Goal: Task Accomplishment & Management: Use online tool/utility

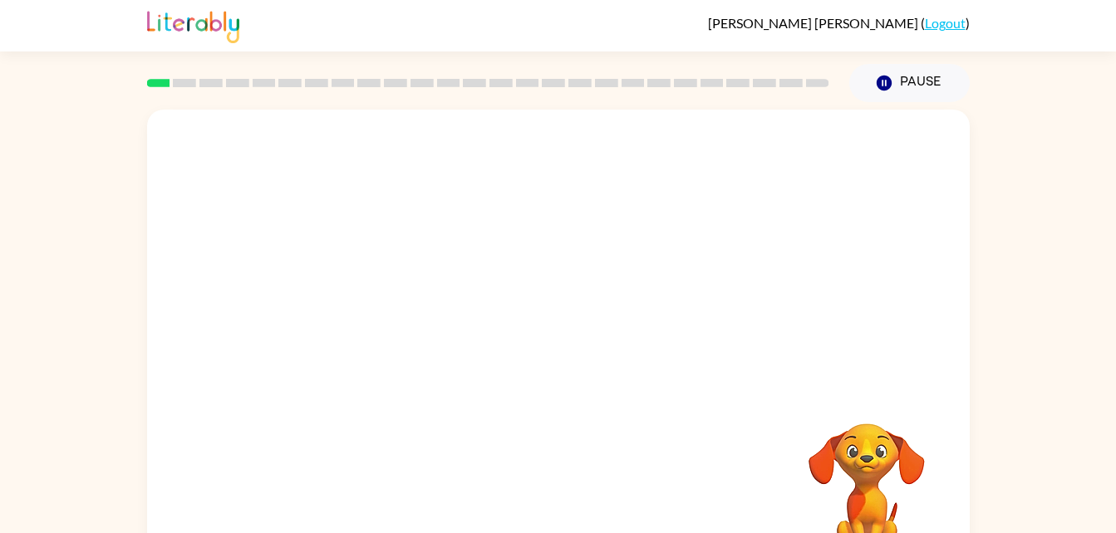
drag, startPoint x: 578, startPoint y: 387, endPoint x: 638, endPoint y: 275, distance: 127.1
click at [630, 282] on div at bounding box center [558, 249] width 823 height 279
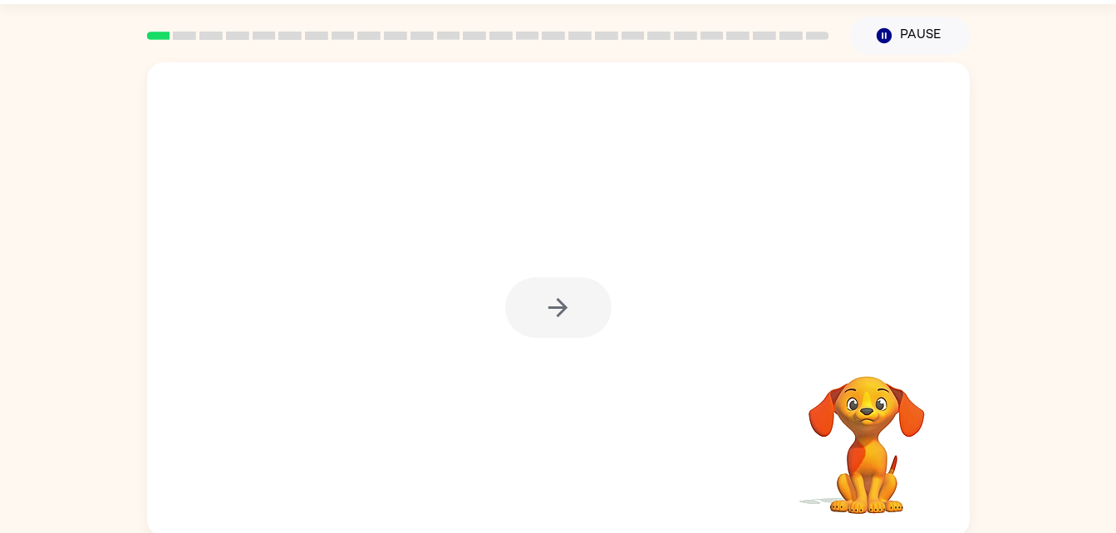
scroll to position [51, 0]
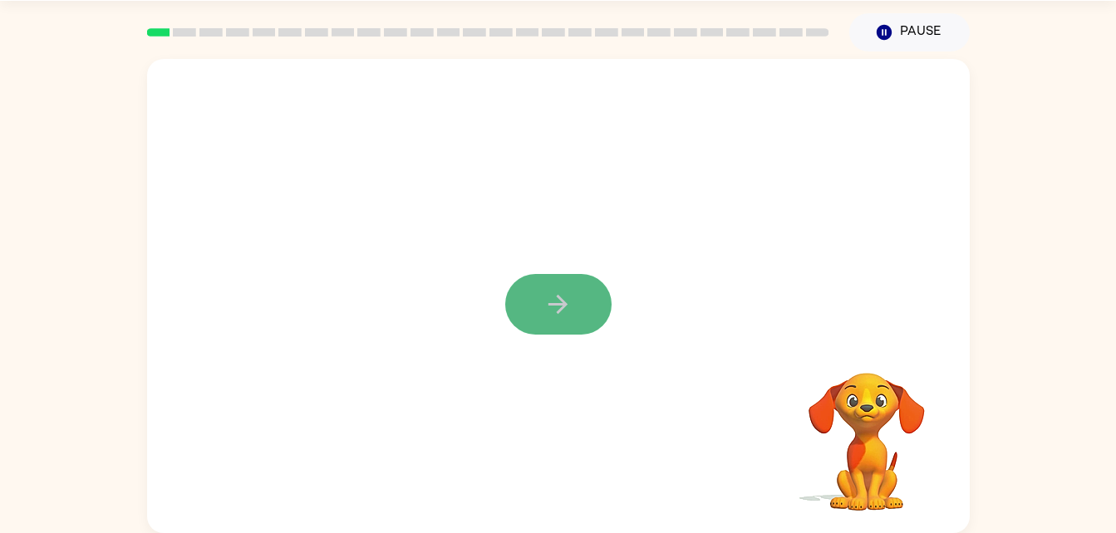
click at [563, 317] on icon "button" at bounding box center [557, 304] width 29 height 29
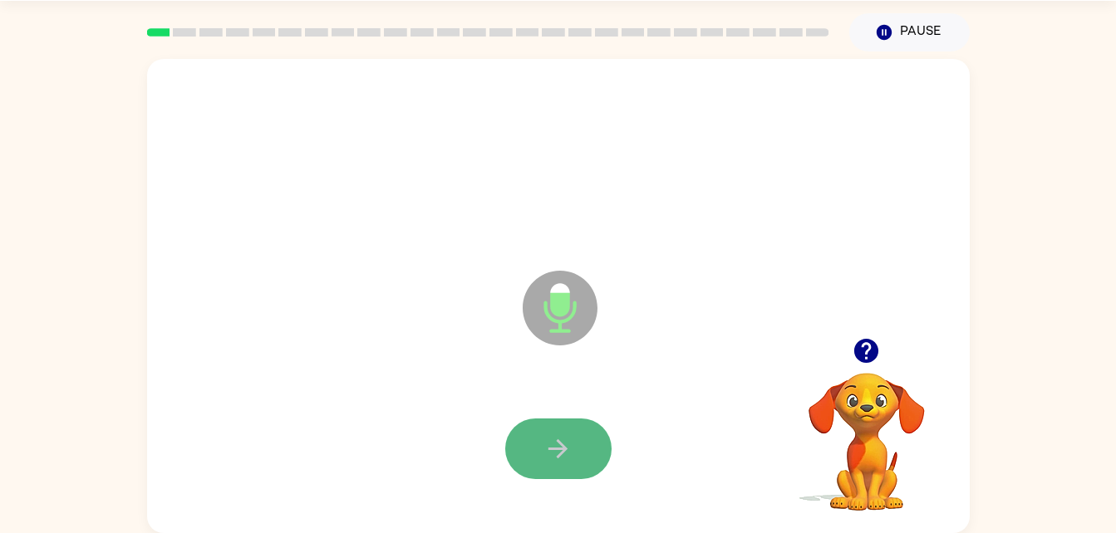
click at [558, 444] on icon "button" at bounding box center [557, 449] width 29 height 29
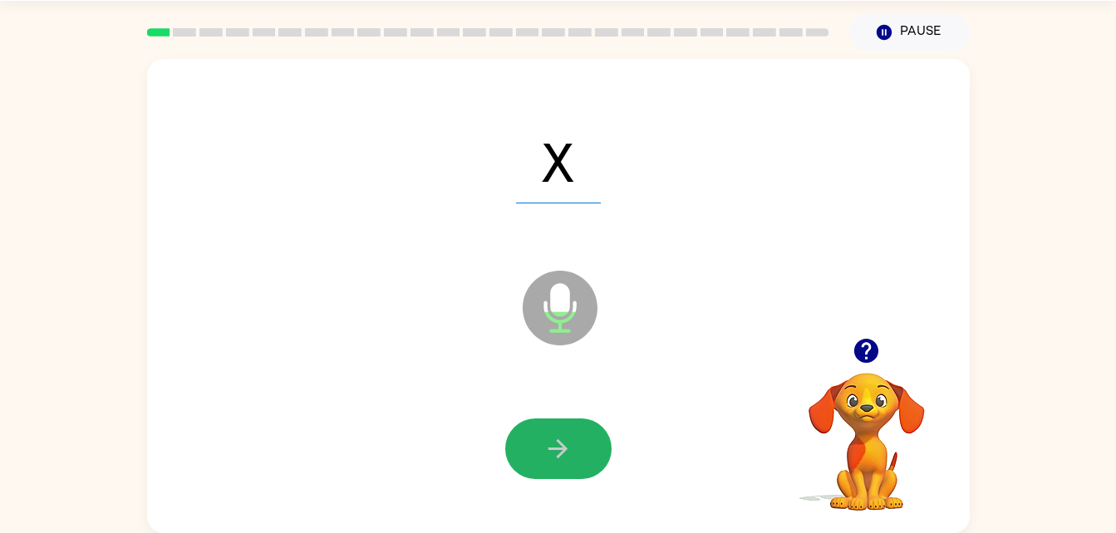
click at [558, 444] on icon "button" at bounding box center [557, 449] width 29 height 29
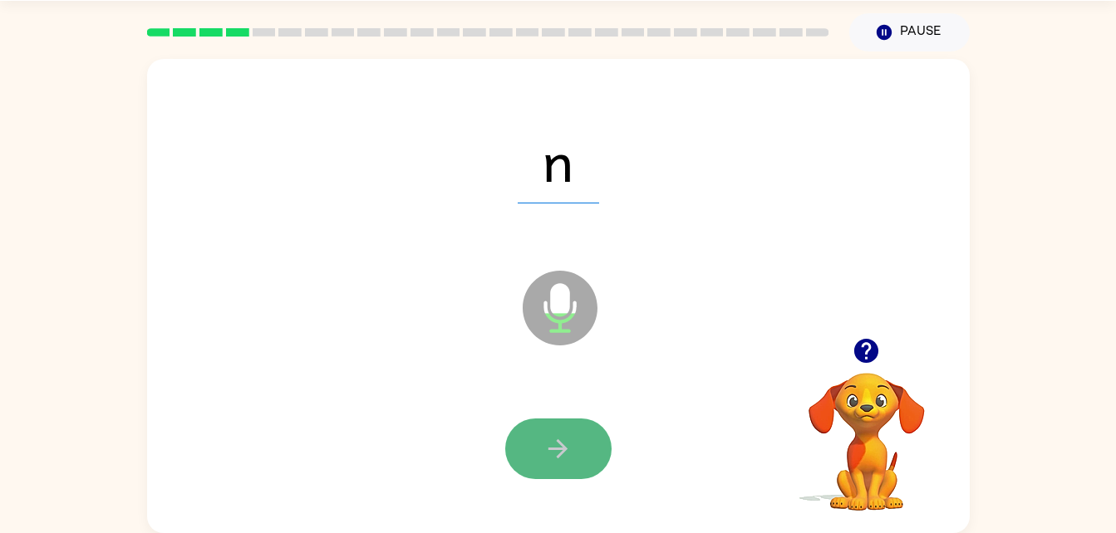
click at [558, 444] on icon "button" at bounding box center [557, 449] width 29 height 29
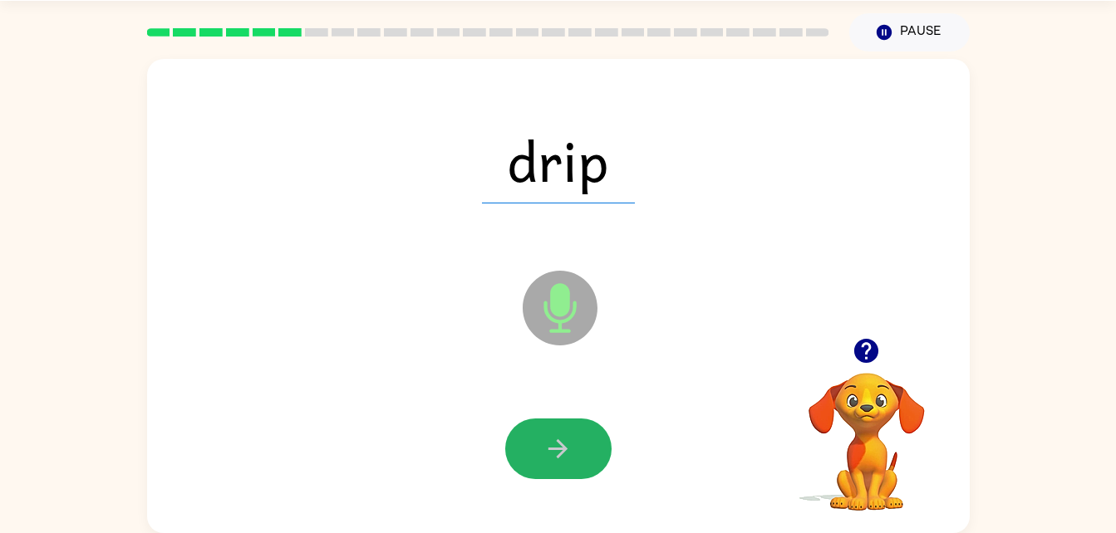
click at [558, 444] on icon "button" at bounding box center [557, 449] width 29 height 29
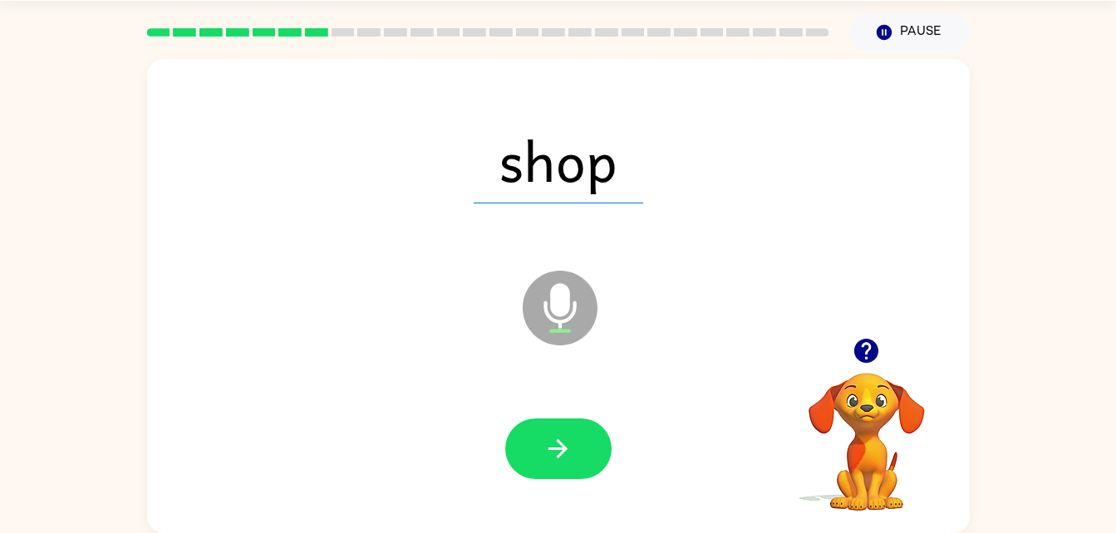
click at [558, 444] on icon "button" at bounding box center [557, 449] width 29 height 29
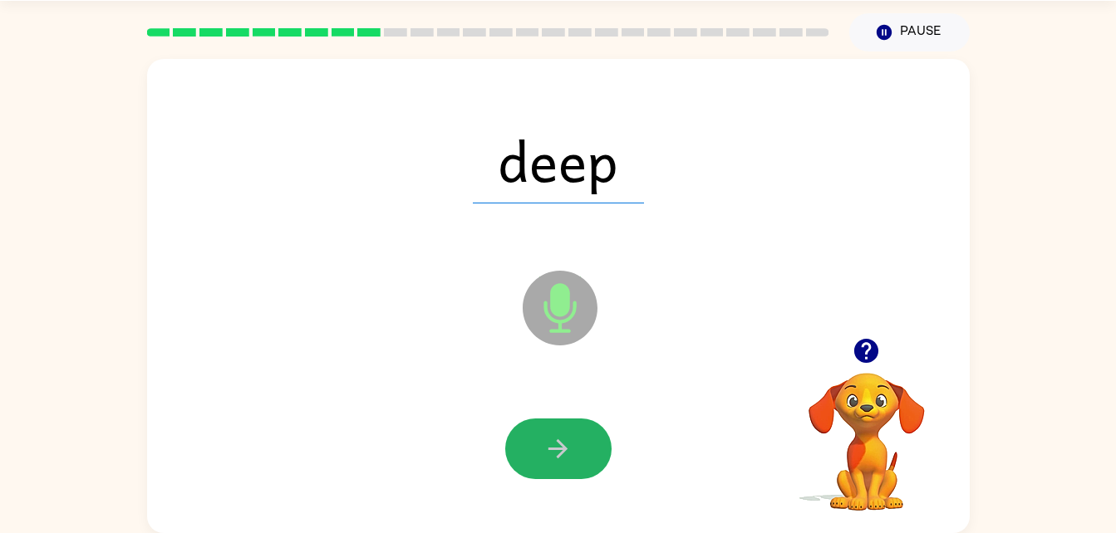
click at [558, 444] on icon "button" at bounding box center [557, 449] width 29 height 29
click at [566, 460] on icon "button" at bounding box center [557, 449] width 29 height 29
click at [566, 464] on button "button" at bounding box center [558, 449] width 106 height 61
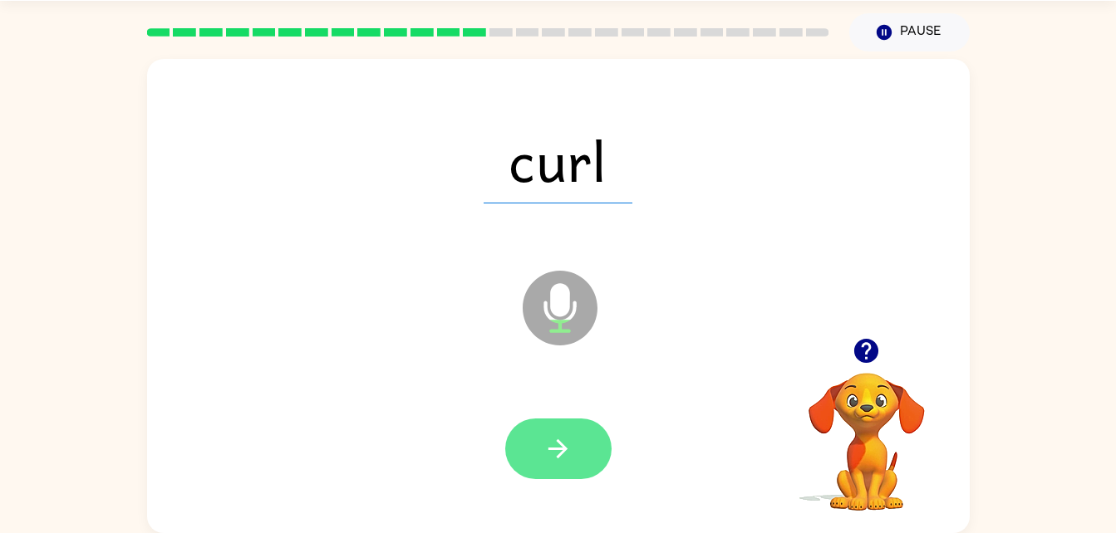
click at [566, 464] on button "button" at bounding box center [558, 449] width 106 height 61
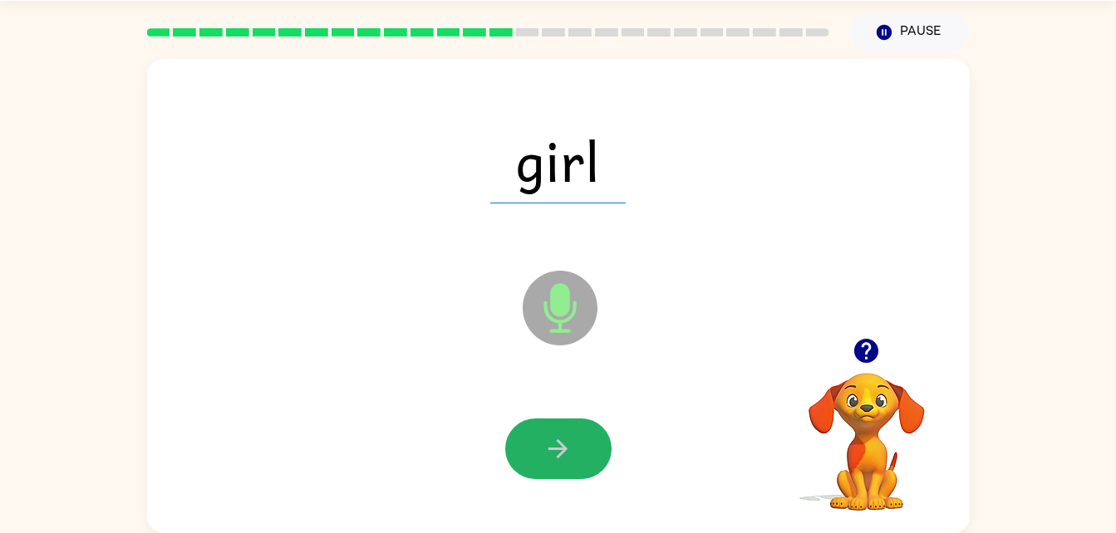
click at [566, 464] on button "button" at bounding box center [558, 449] width 106 height 61
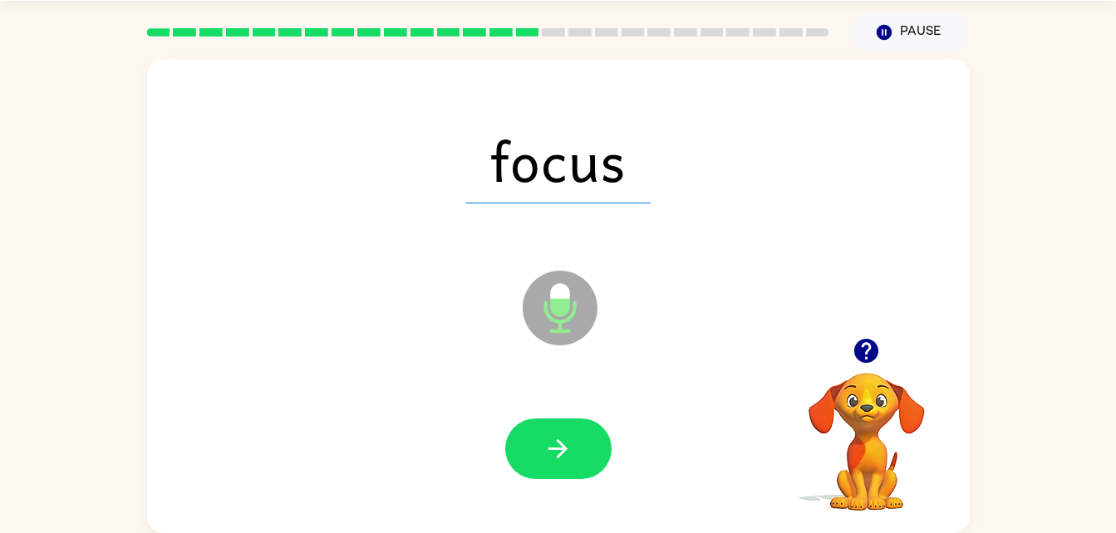
click at [566, 464] on button "button" at bounding box center [558, 449] width 106 height 61
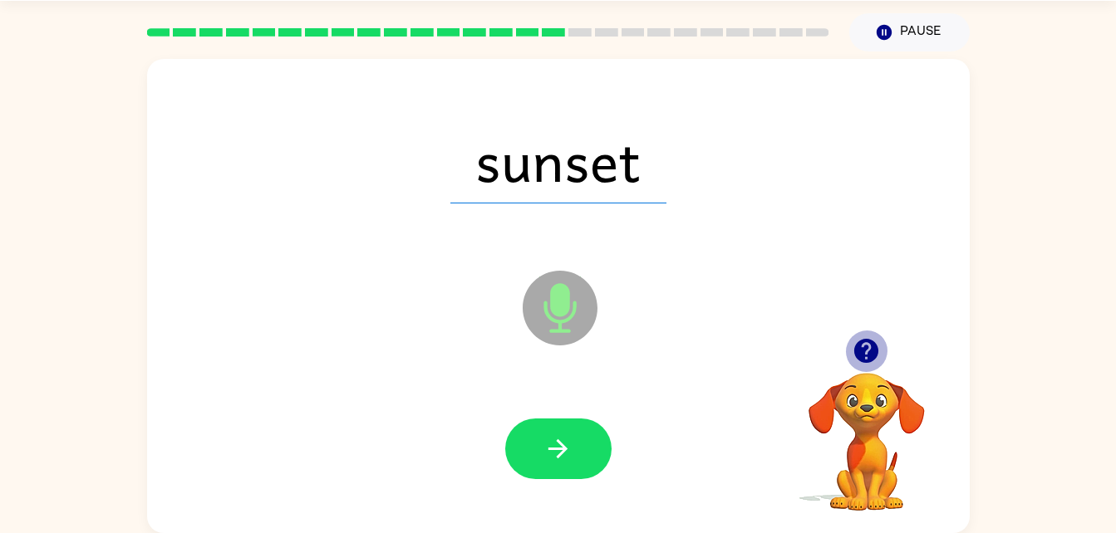
click at [860, 343] on icon "button" at bounding box center [866, 351] width 24 height 24
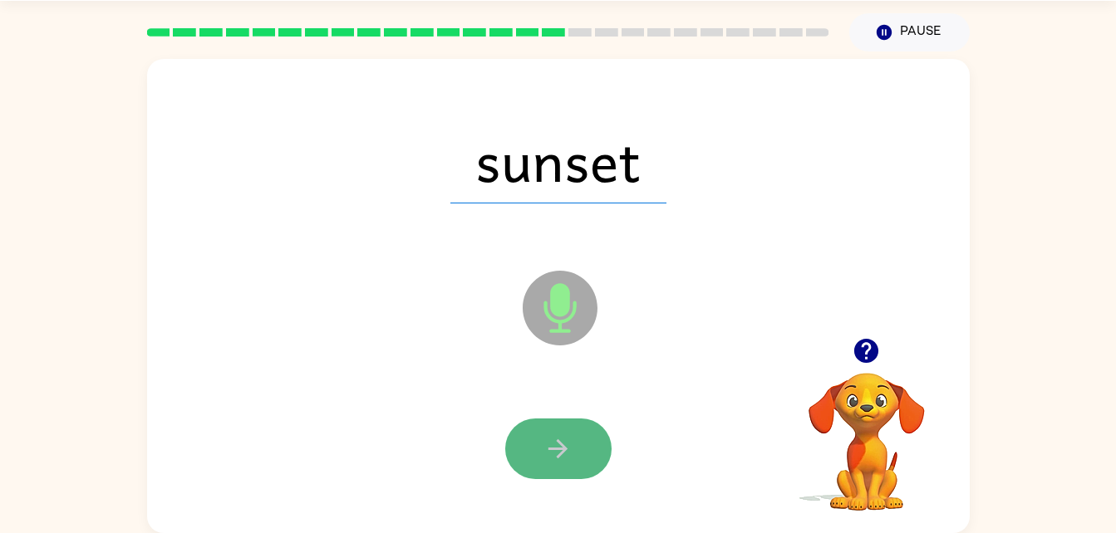
click at [573, 446] on button "button" at bounding box center [558, 449] width 106 height 61
click at [580, 454] on button "button" at bounding box center [558, 449] width 106 height 61
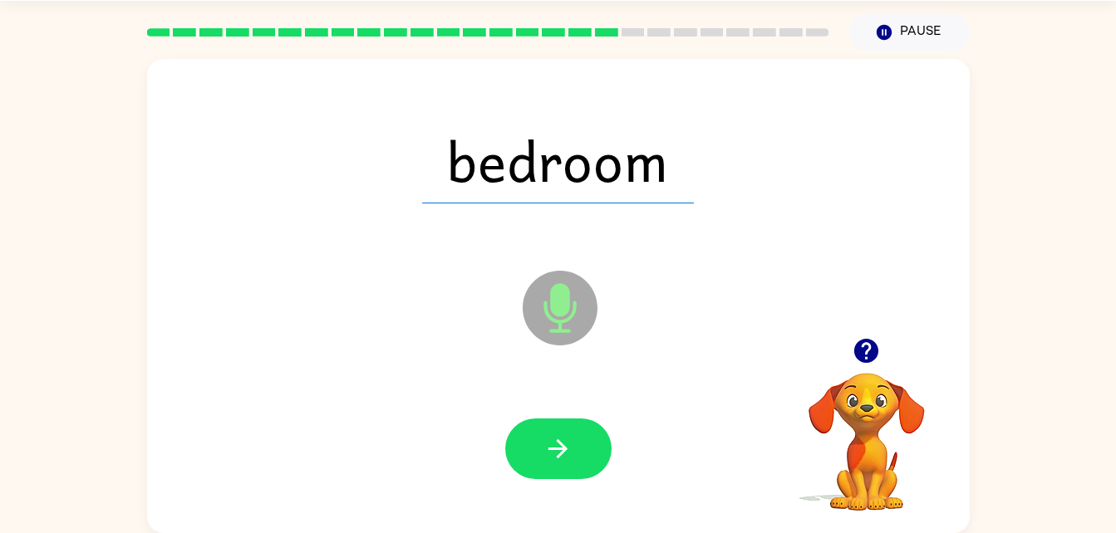
click at [580, 454] on button "button" at bounding box center [558, 449] width 106 height 61
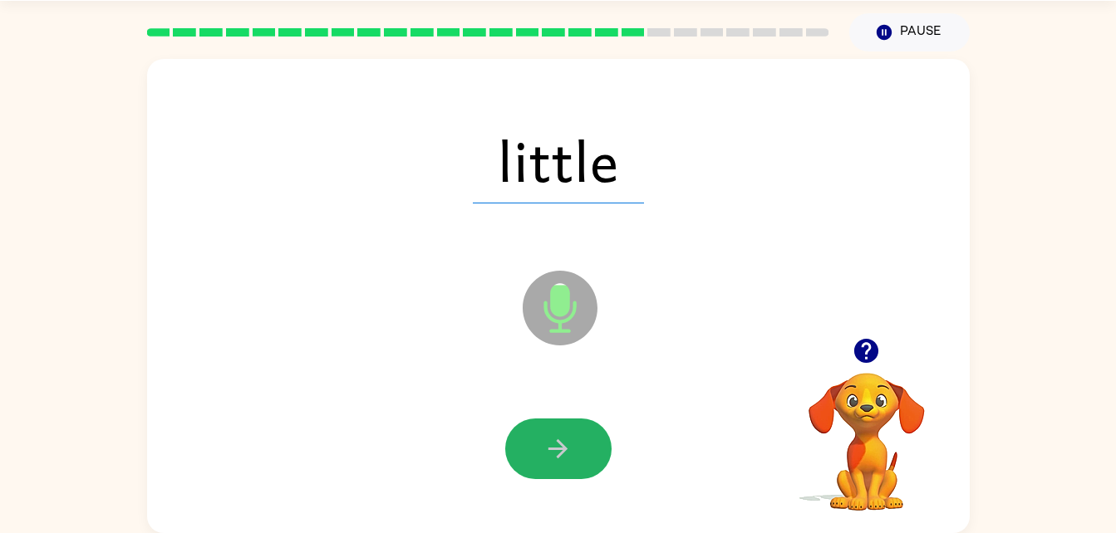
click at [580, 454] on button "button" at bounding box center [558, 449] width 106 height 61
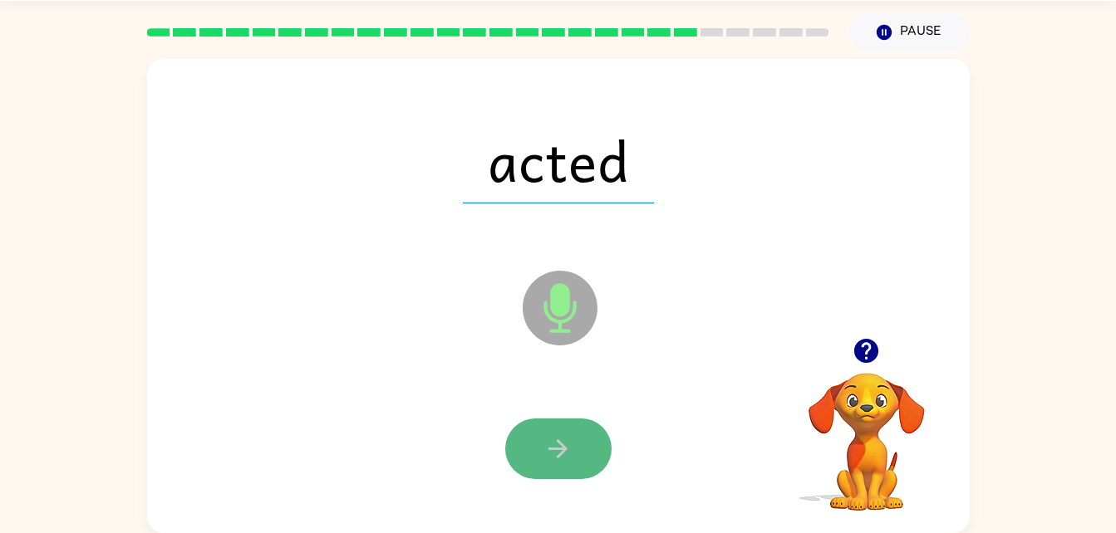
click at [584, 457] on button "button" at bounding box center [558, 449] width 106 height 61
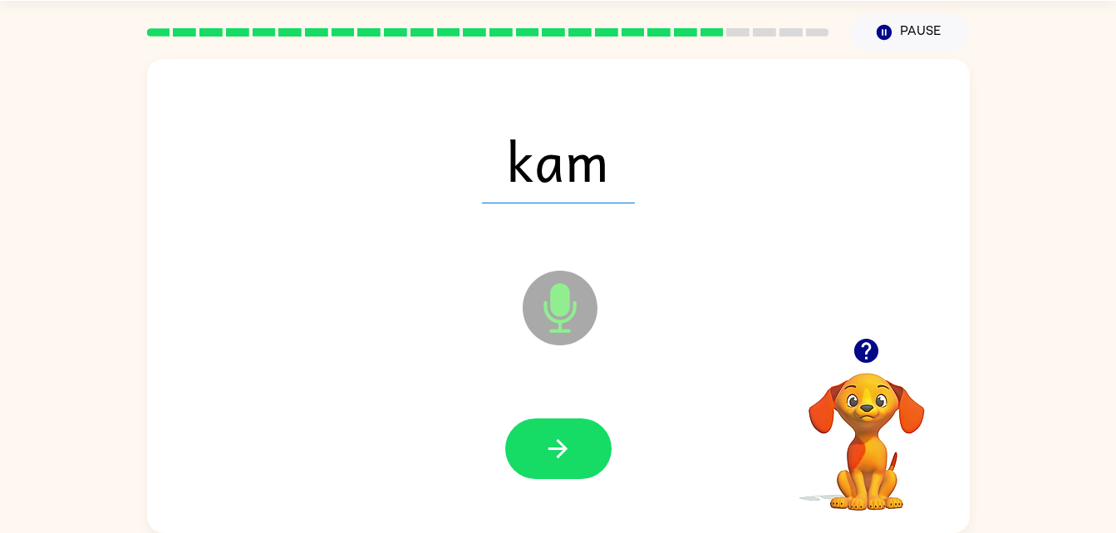
click at [582, 458] on button "button" at bounding box center [558, 449] width 106 height 61
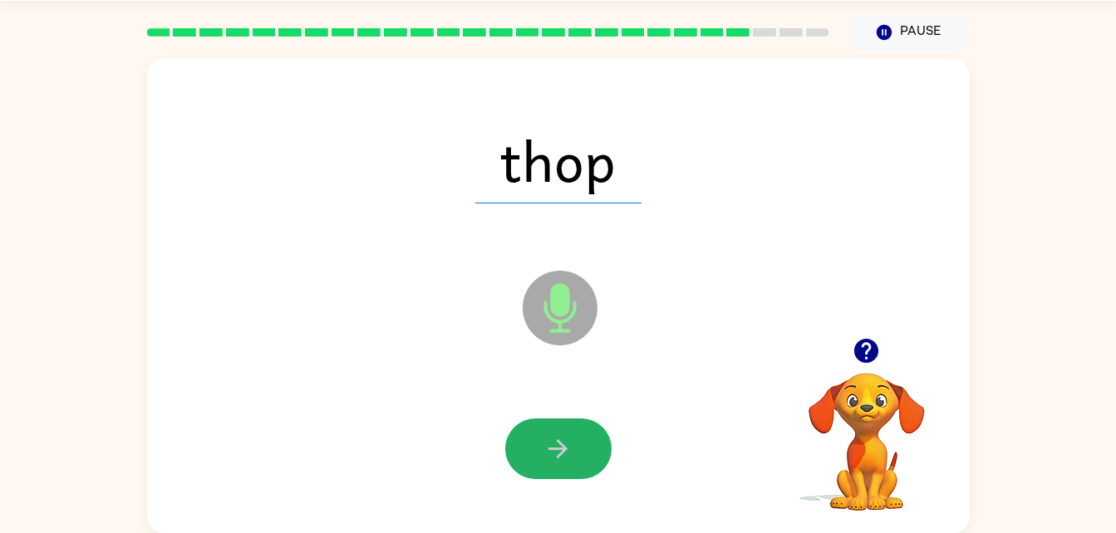
click at [582, 458] on button "button" at bounding box center [558, 449] width 106 height 61
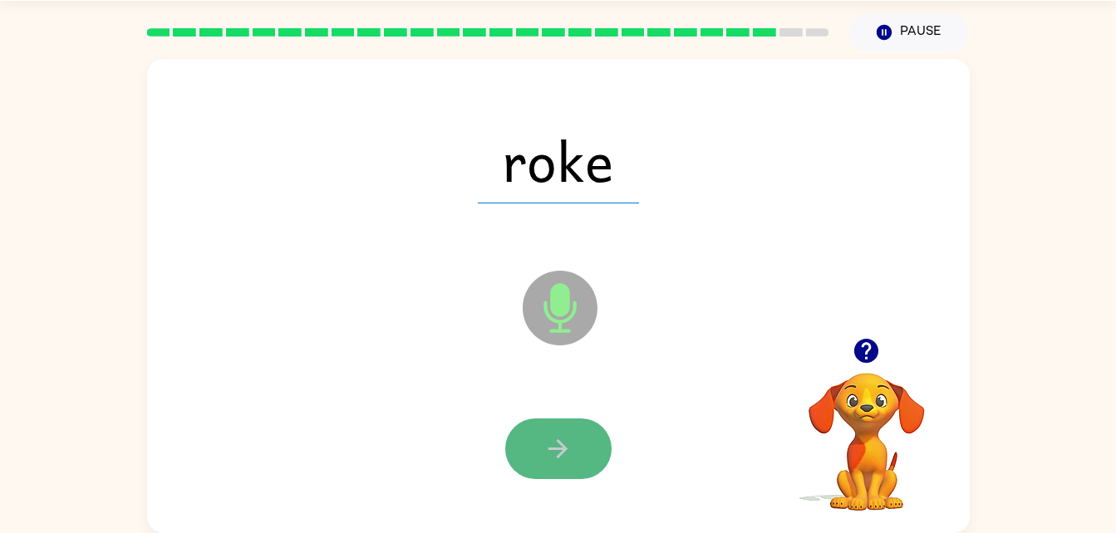
click at [585, 461] on button "button" at bounding box center [558, 449] width 106 height 61
click at [567, 456] on icon "button" at bounding box center [557, 449] width 29 height 29
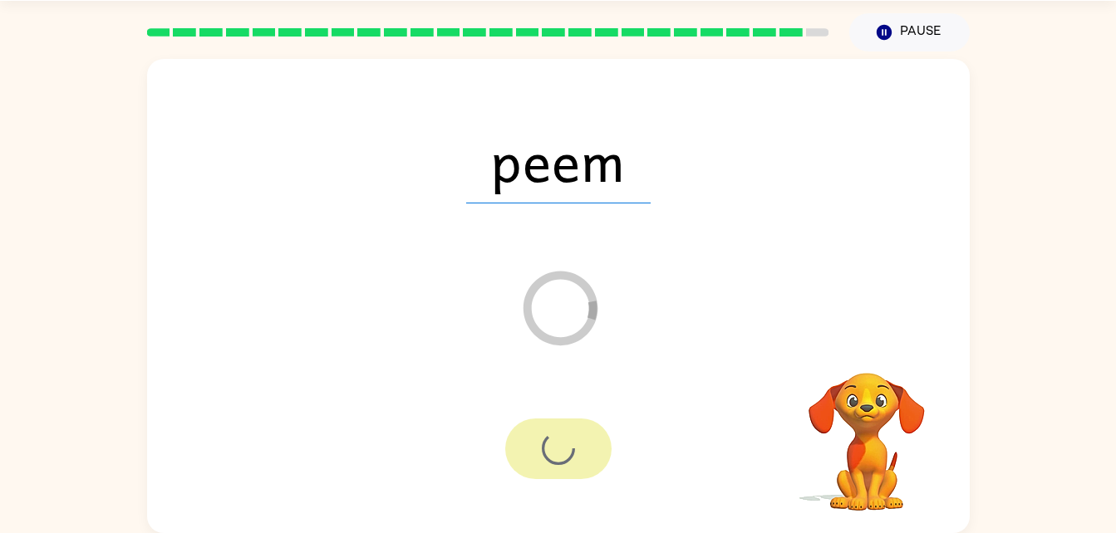
scroll to position [21, 0]
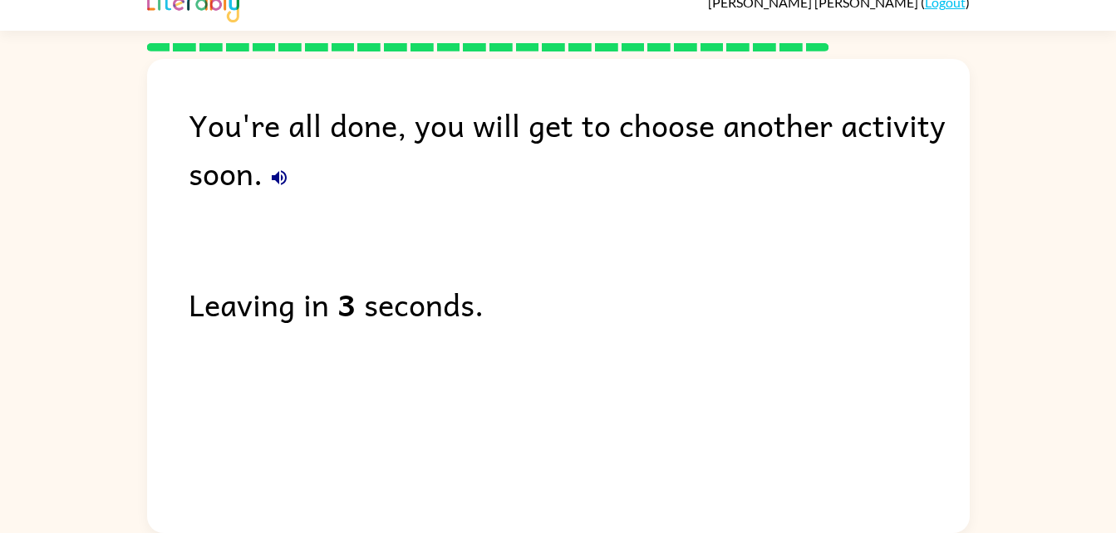
click at [276, 174] on icon "button" at bounding box center [279, 178] width 20 height 20
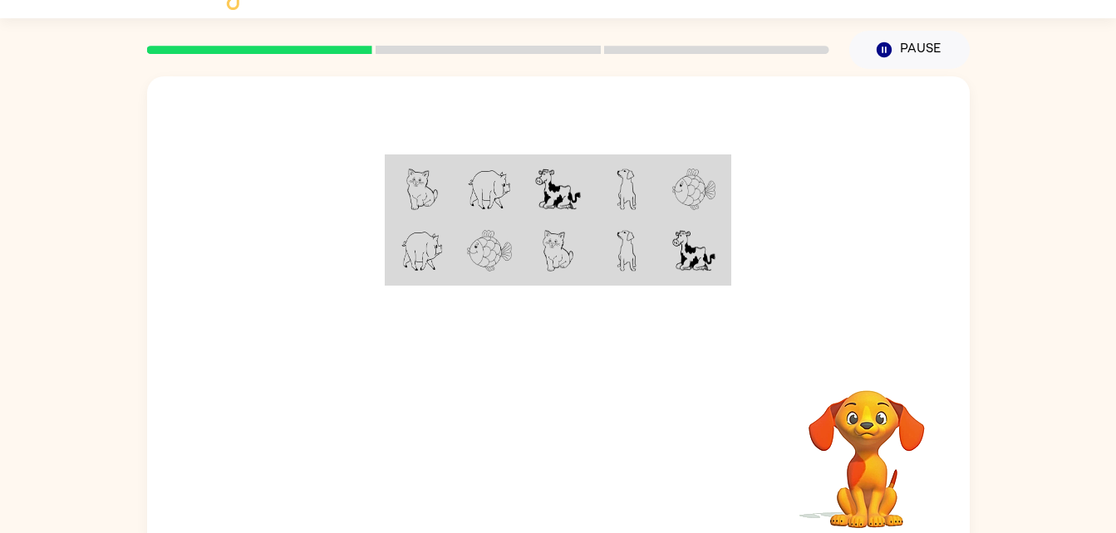
scroll to position [51, 0]
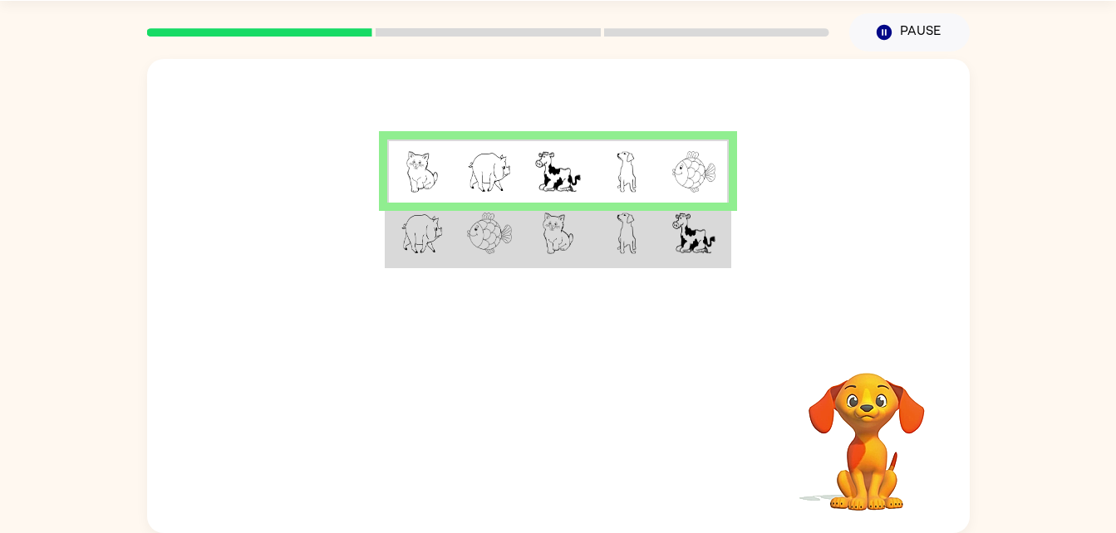
click at [459, 237] on td at bounding box center [489, 235] width 68 height 64
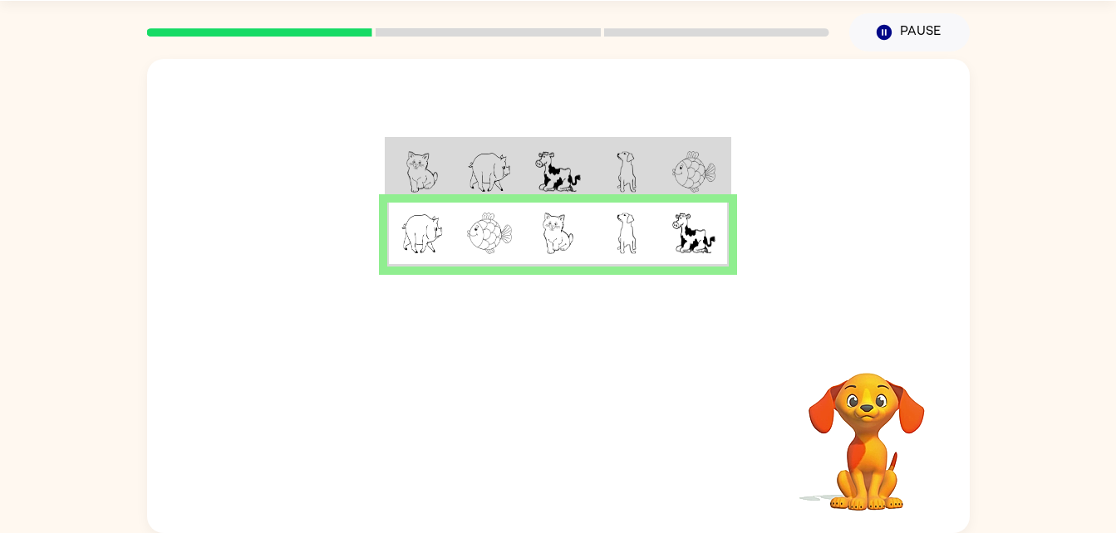
click at [464, 237] on td at bounding box center [489, 235] width 68 height 64
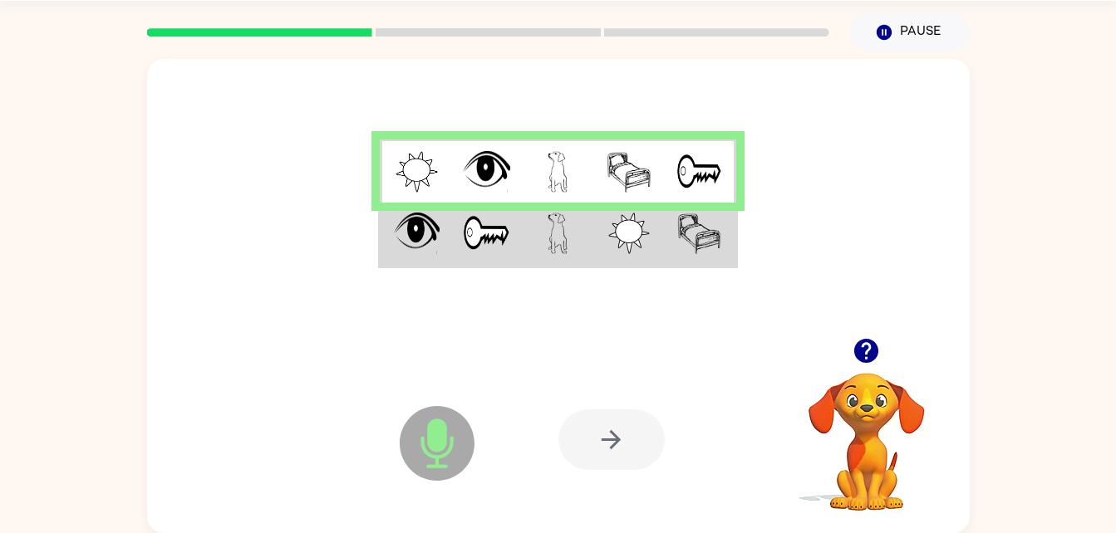
click at [464, 242] on img at bounding box center [486, 234] width 47 height 42
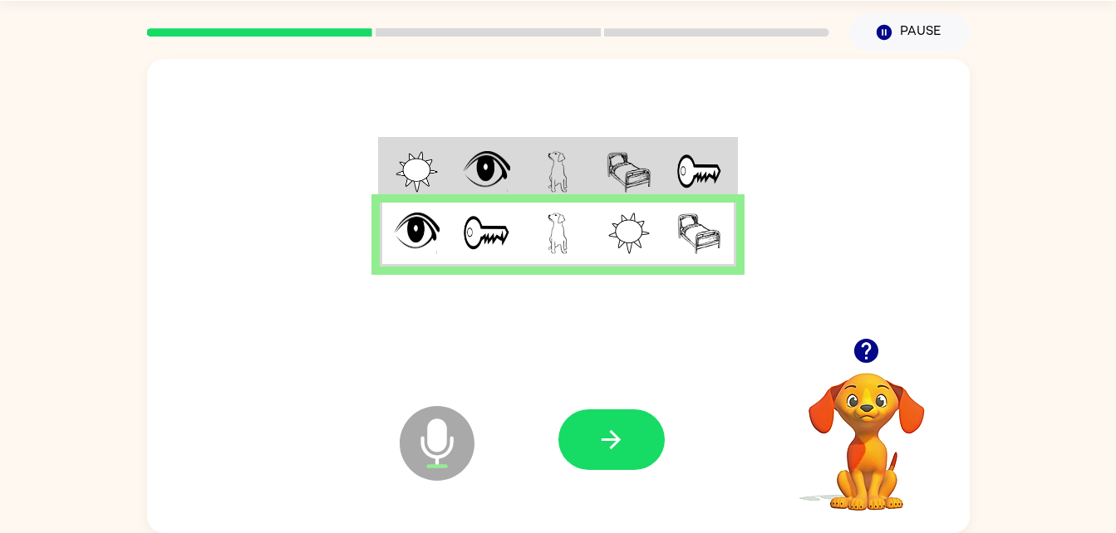
drag, startPoint x: 620, startPoint y: 455, endPoint x: 565, endPoint y: 337, distance: 130.9
click at [565, 337] on div at bounding box center [558, 198] width 823 height 279
click at [608, 446] on icon "button" at bounding box center [611, 439] width 29 height 29
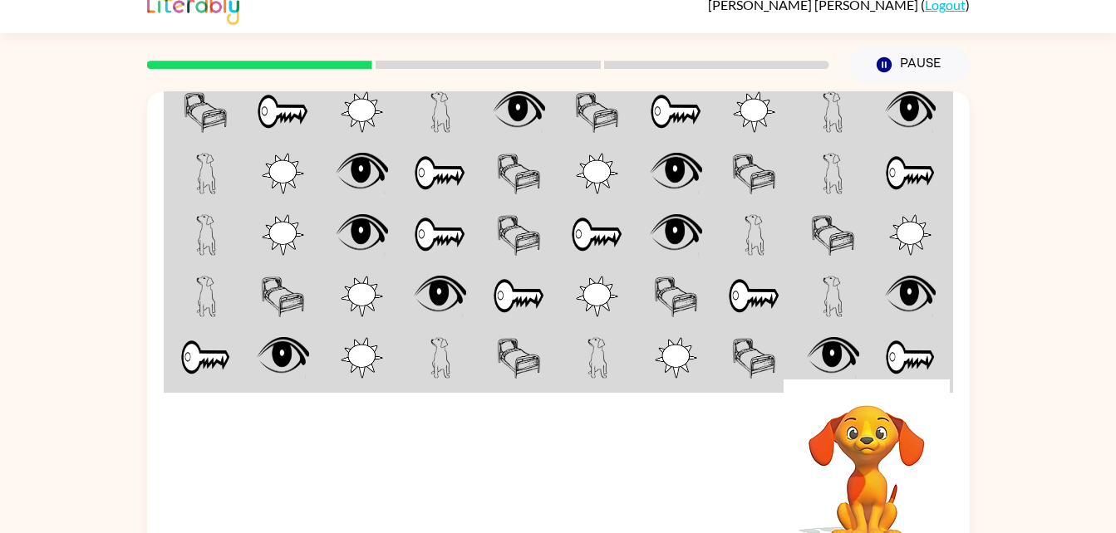
scroll to position [19, 0]
drag, startPoint x: 528, startPoint y: 147, endPoint x: 532, endPoint y: 165, distance: 17.8
click at [532, 165] on td at bounding box center [518, 172] width 79 height 61
click at [803, 482] on video "Your browser must support playing .mp4 files to use Literably. Please try using…" at bounding box center [867, 462] width 166 height 166
click at [754, 480] on div at bounding box center [680, 471] width 245 height 187
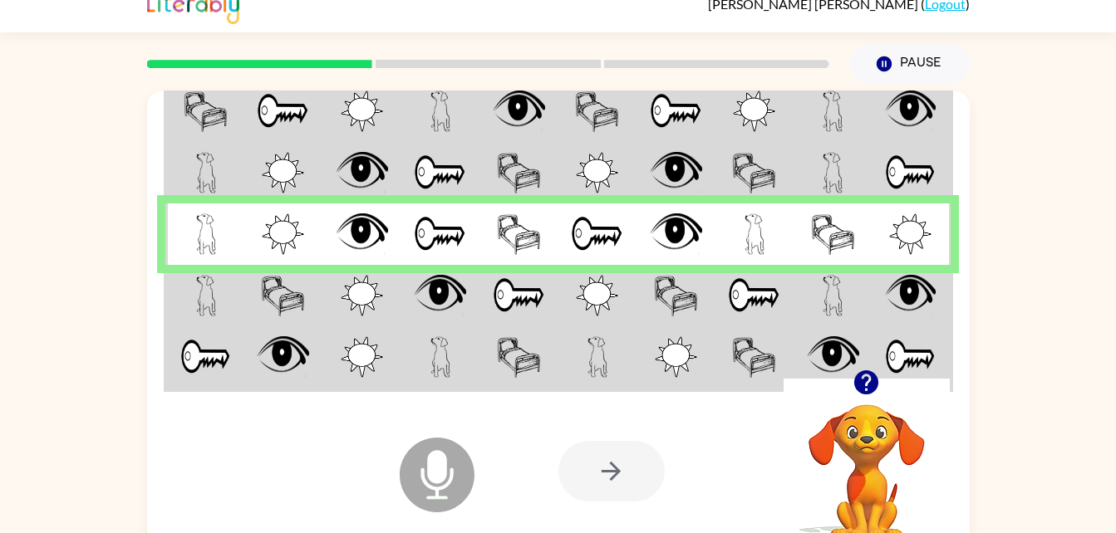
click at [588, 437] on icon "Microphone The Microphone is here when it is your turn to talk" at bounding box center [520, 496] width 249 height 125
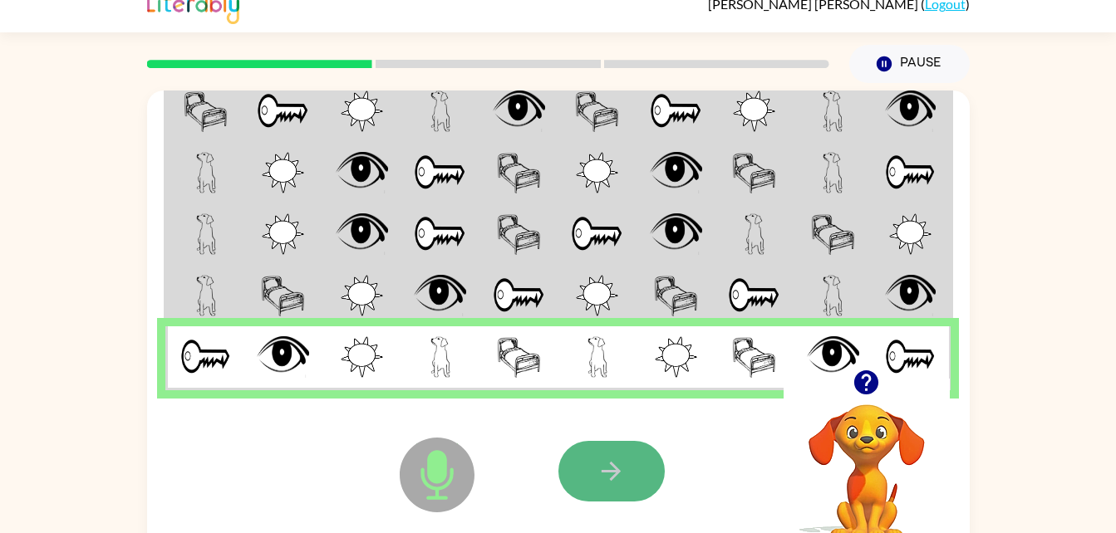
click at [632, 489] on button "button" at bounding box center [611, 471] width 106 height 61
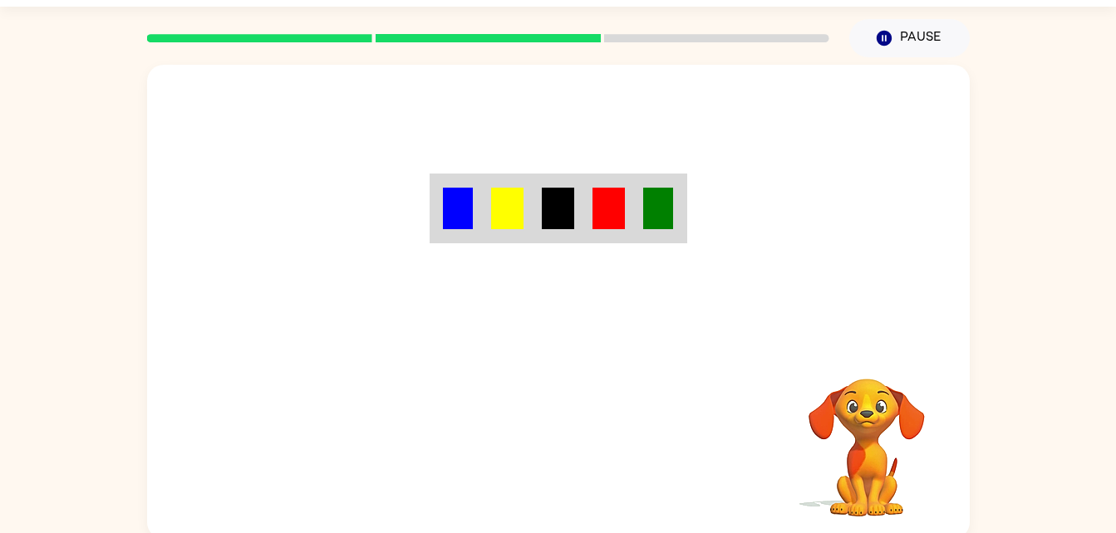
scroll to position [51, 0]
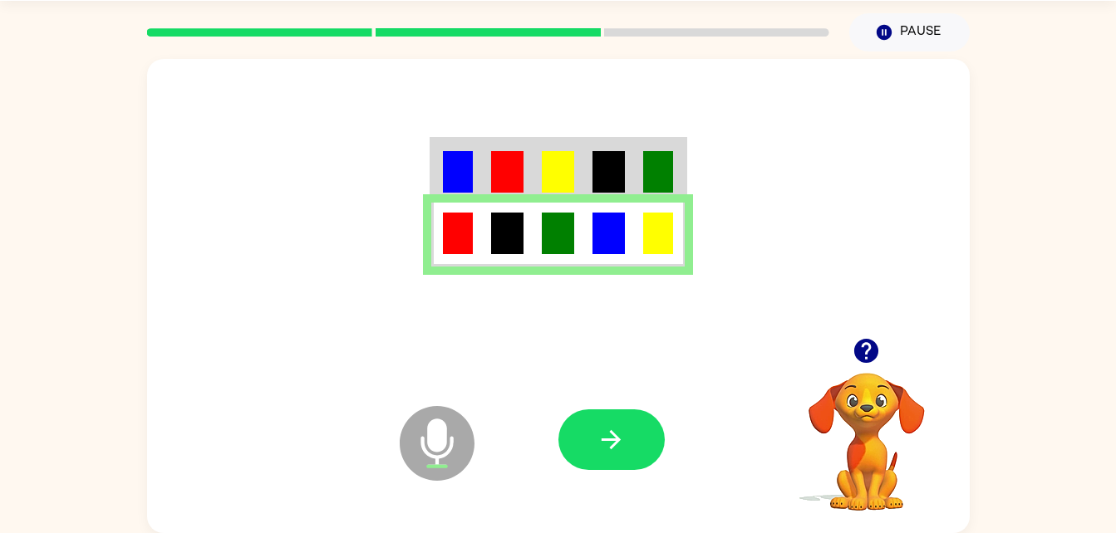
click at [581, 474] on icon "Microphone The Microphone is here when it is your turn to talk" at bounding box center [520, 464] width 249 height 125
click at [599, 429] on icon "button" at bounding box center [611, 439] width 29 height 29
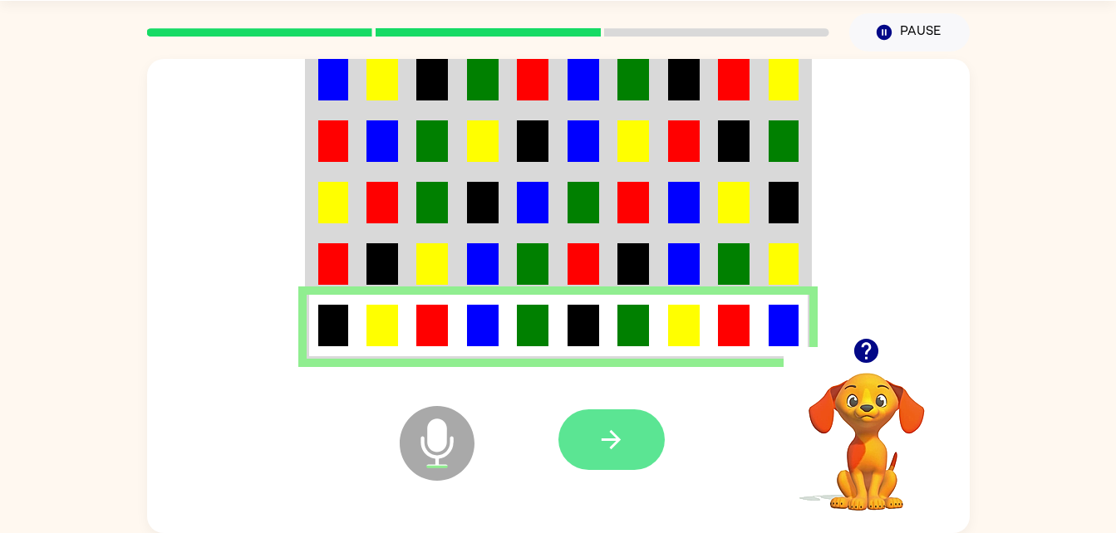
click at [661, 426] on button "button" at bounding box center [611, 440] width 106 height 61
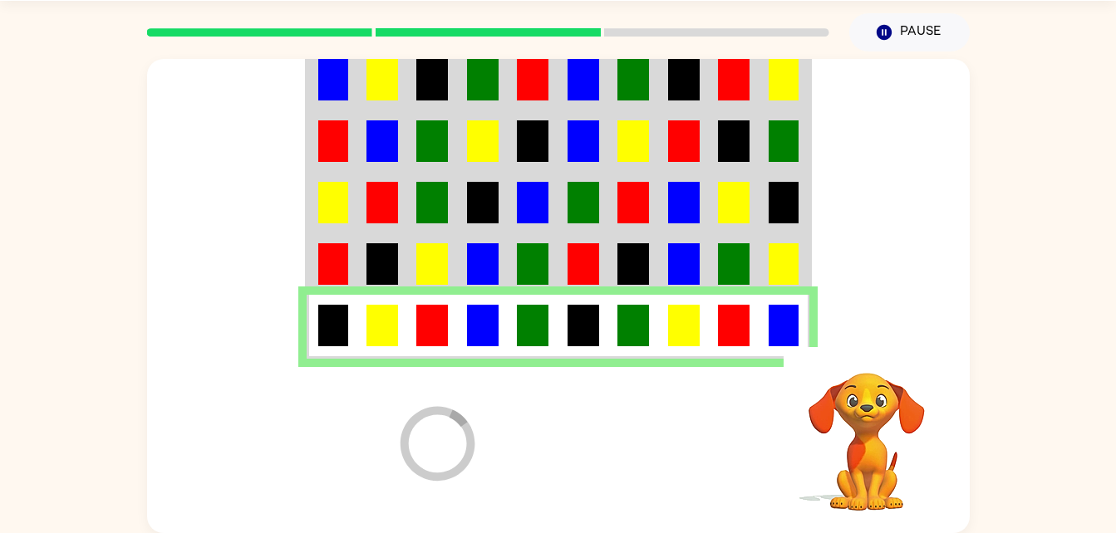
scroll to position [21, 0]
